Goal: Entertainment & Leisure: Consume media (video, audio)

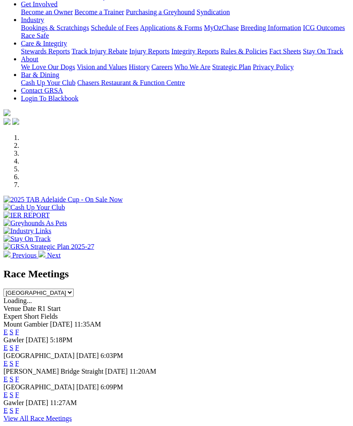
scroll to position [158, 0]
click at [19, 330] on link "F" at bounding box center [17, 347] width 4 height 7
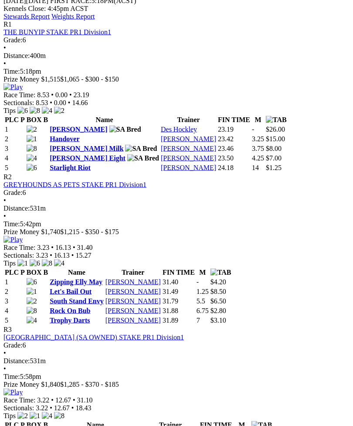
scroll to position [431, 0]
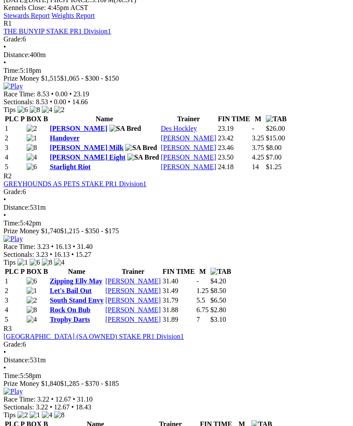
click at [23, 388] on img at bounding box center [12, 392] width 19 height 8
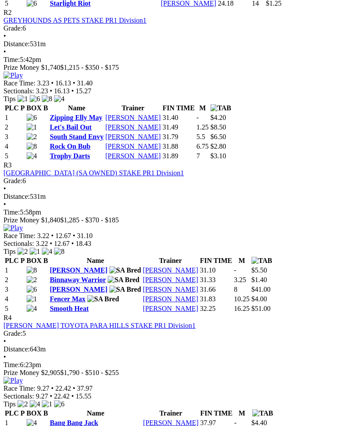
scroll to position [610, 0]
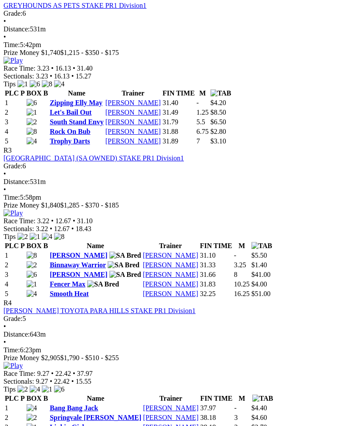
click at [23, 362] on img at bounding box center [12, 366] width 19 height 8
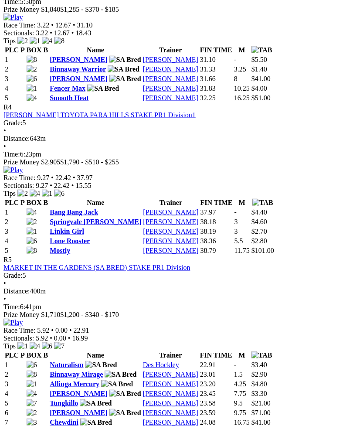
scroll to position [806, 0]
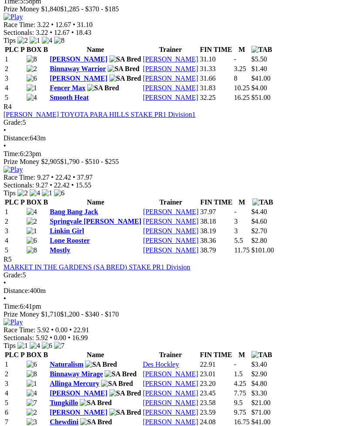
click at [23, 318] on img at bounding box center [12, 322] width 19 height 8
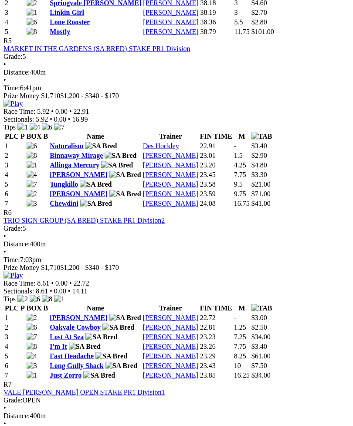
scroll to position [1038, 0]
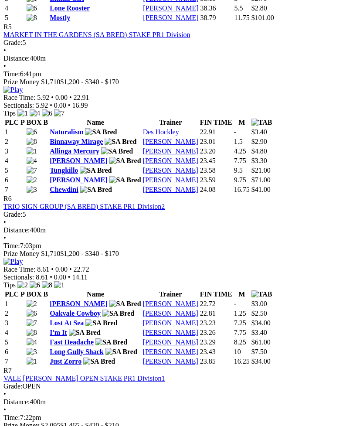
click at [23, 258] on img at bounding box center [12, 262] width 19 height 8
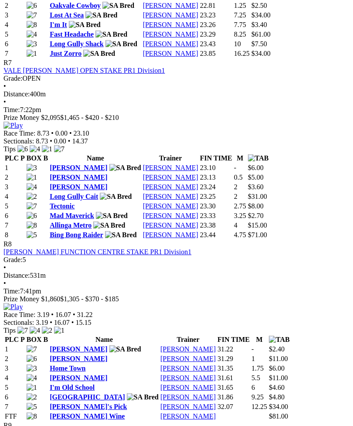
scroll to position [1346, 0]
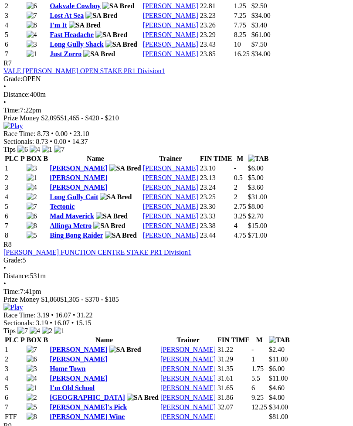
click at [23, 122] on img at bounding box center [12, 126] width 19 height 8
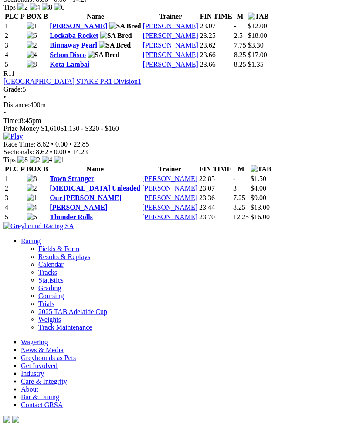
scroll to position [2004, 0]
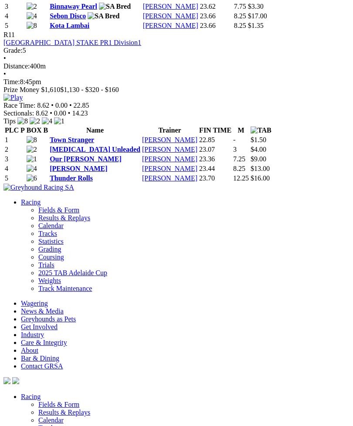
scroll to position [2052, 0]
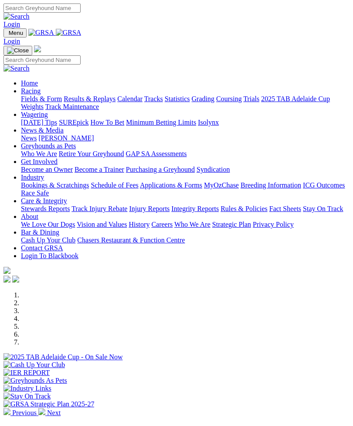
scroll to position [186, 0]
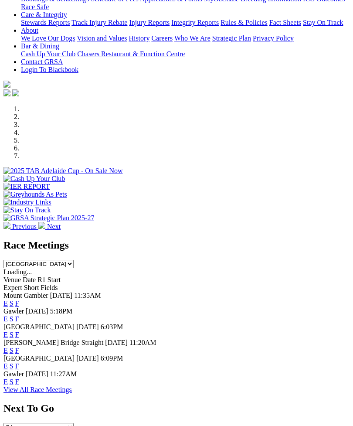
click at [19, 347] on link "F" at bounding box center [17, 350] width 4 height 7
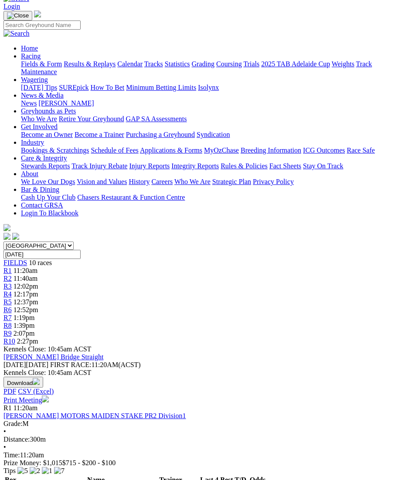
scroll to position [50, 0]
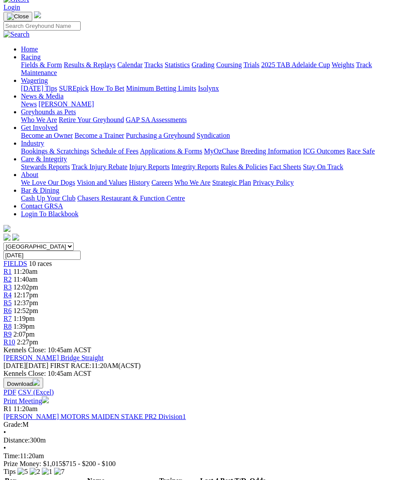
click at [12, 276] on span "R2" at bounding box center [7, 279] width 8 height 7
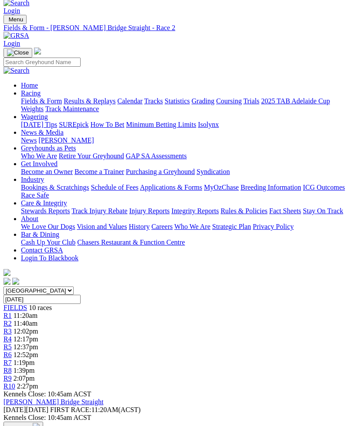
scroll to position [13, 0]
click at [12, 375] on span "R9" at bounding box center [7, 378] width 8 height 7
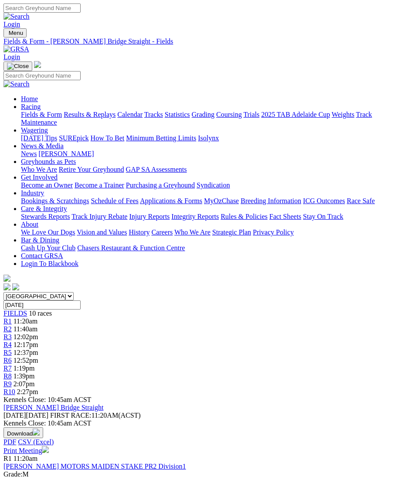
scroll to position [78, 4]
